Goal: Find specific page/section: Find specific page/section

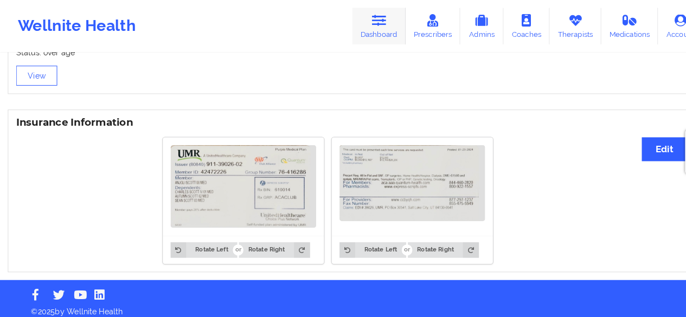
click at [382, 28] on link "Dashboard" at bounding box center [370, 26] width 52 height 36
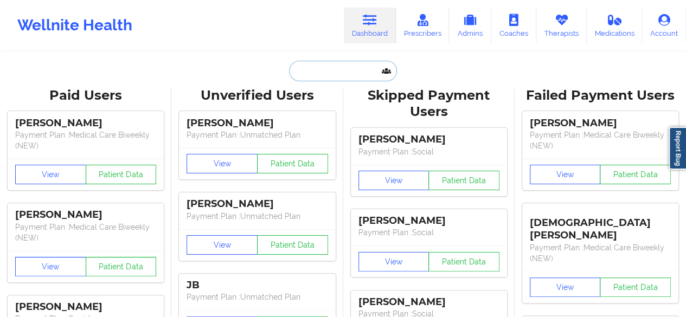
click at [338, 78] on input "text" at bounding box center [342, 71] width 107 height 21
type input "s"
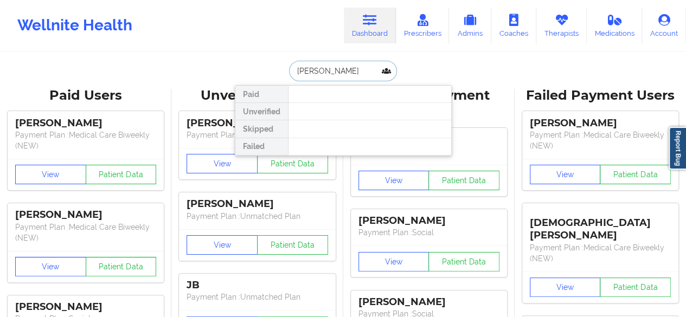
click at [331, 72] on input "[PERSON_NAME]" at bounding box center [342, 71] width 107 height 21
click at [336, 77] on input "[PERSON_NAME]" at bounding box center [342, 71] width 107 height 21
click at [314, 68] on input "[PERSON_NAME]" at bounding box center [342, 71] width 107 height 21
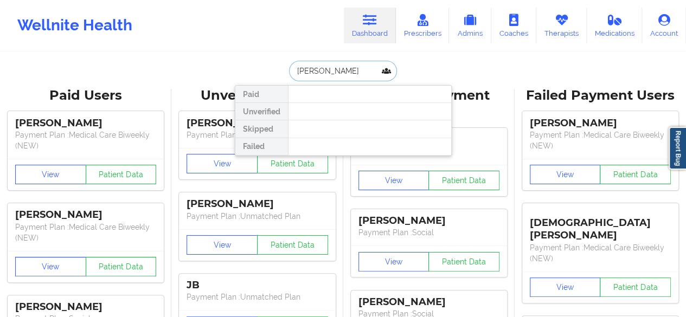
paste input "19178088567"
click at [293, 68] on input "19178088567" at bounding box center [342, 71] width 107 height 21
click at [328, 78] on input "[PHONE_NUMBER]" at bounding box center [342, 71] width 107 height 21
type input "+"
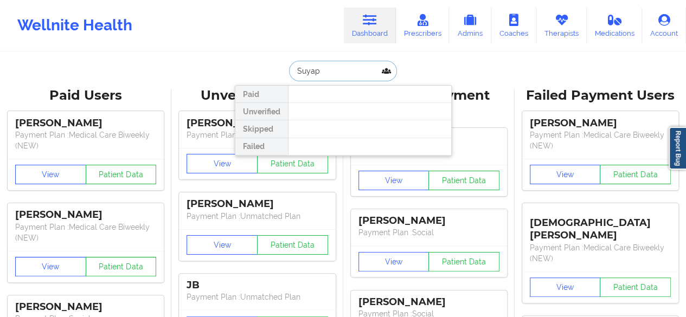
type input "[PERSON_NAME]"
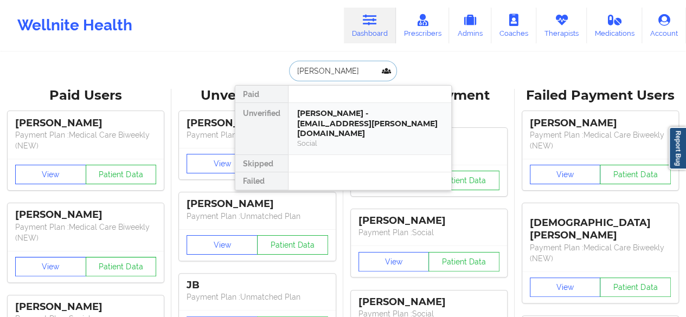
click at [340, 122] on div "[PERSON_NAME] - [EMAIL_ADDRESS][PERSON_NAME][DOMAIN_NAME]" at bounding box center [369, 123] width 145 height 30
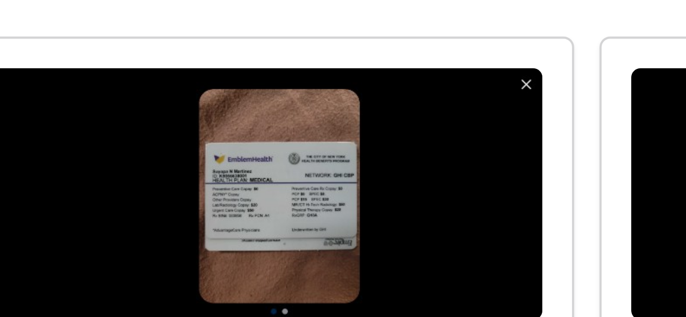
scroll to position [673, 0]
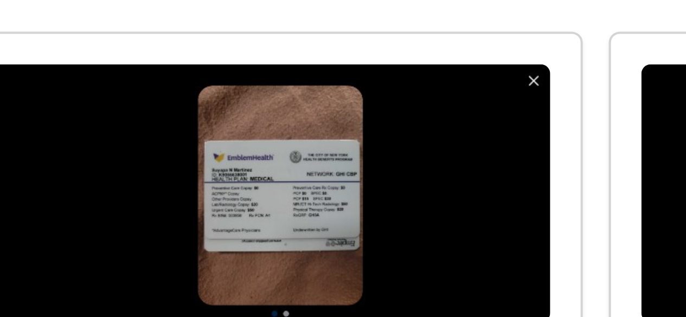
click at [295, 186] on img at bounding box center [237, 201] width 142 height 65
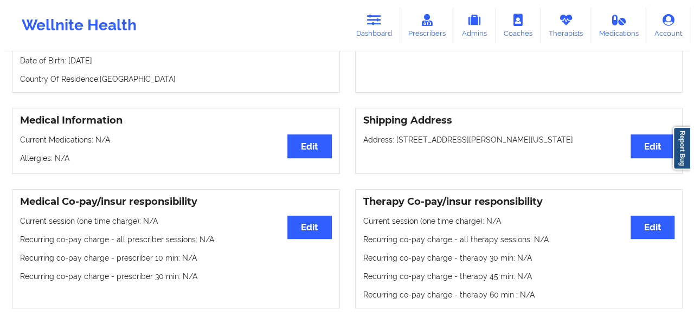
scroll to position [0, 0]
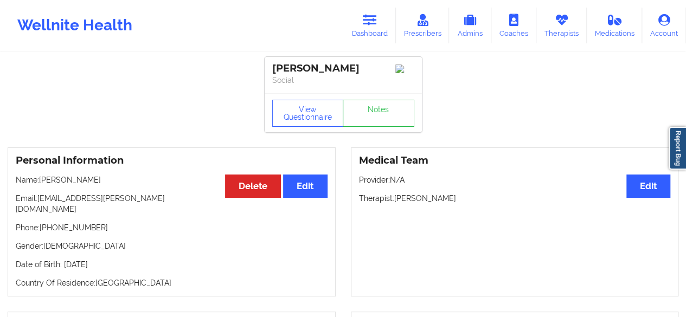
click at [301, 97] on div "View Questionnaire Notes" at bounding box center [343, 112] width 157 height 39
click at [299, 102] on button "View Questionnaire" at bounding box center [308, 113] width 72 height 27
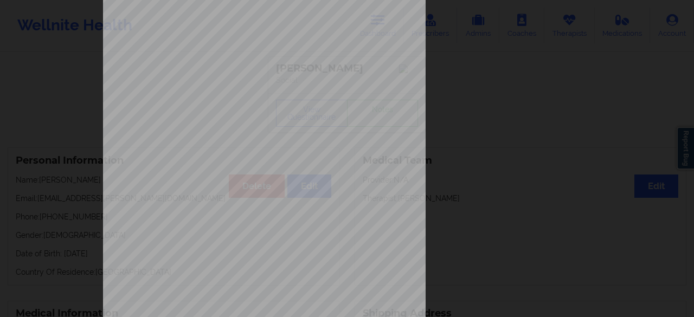
scroll to position [199, 0]
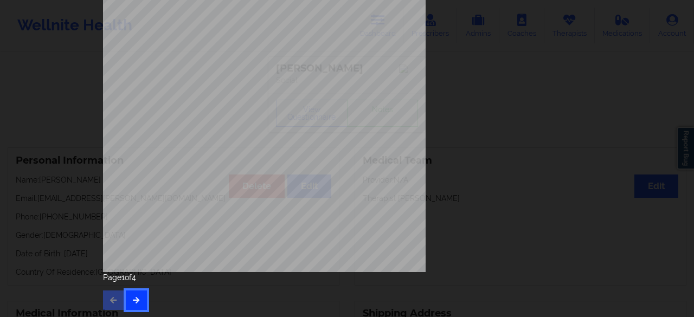
click at [132, 299] on icon "button" at bounding box center [136, 299] width 9 height 7
click at [132, 305] on button "button" at bounding box center [136, 301] width 21 height 20
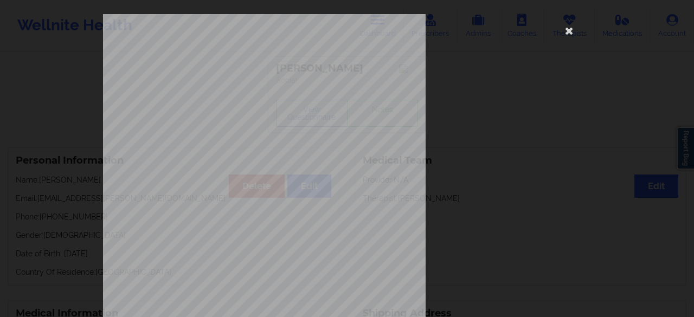
scroll to position [0, 0]
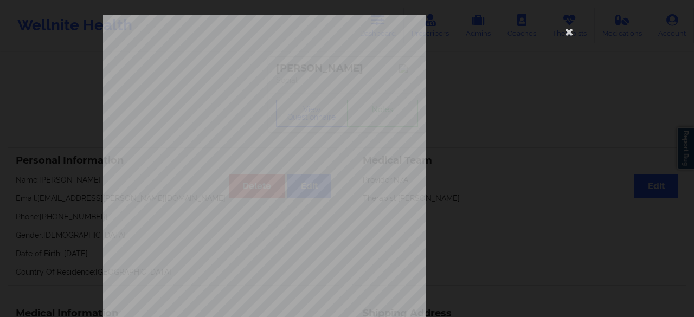
click at [459, 178] on div "Back cover of insurance image Insurance company type details by patient commerc…" at bounding box center [347, 243] width 488 height 456
click at [462, 113] on div "Back cover of insurance image Insurance company type details by patient commerc…" at bounding box center [347, 243] width 488 height 456
click at [576, 94] on div "Back cover of insurance image Insurance company type details by patient commerc…" at bounding box center [347, 243] width 488 height 456
click at [571, 33] on icon at bounding box center [568, 31] width 17 height 17
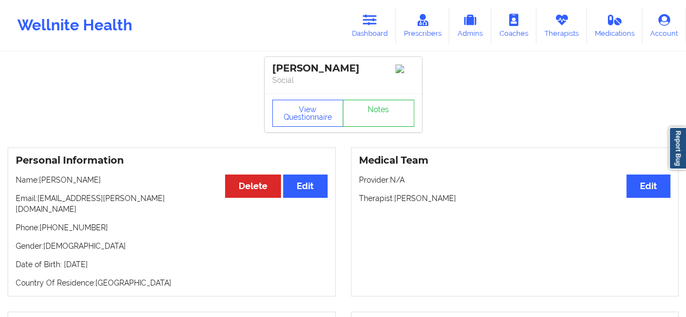
click at [109, 184] on p "Name: [PERSON_NAME]" at bounding box center [172, 180] width 312 height 11
click at [102, 183] on p "Name: [PERSON_NAME]" at bounding box center [172, 180] width 312 height 11
click at [101, 182] on p "Name: [PERSON_NAME]" at bounding box center [172, 180] width 312 height 11
copy p "[PERSON_NAME]"
